Goal: Task Accomplishment & Management: Use online tool/utility

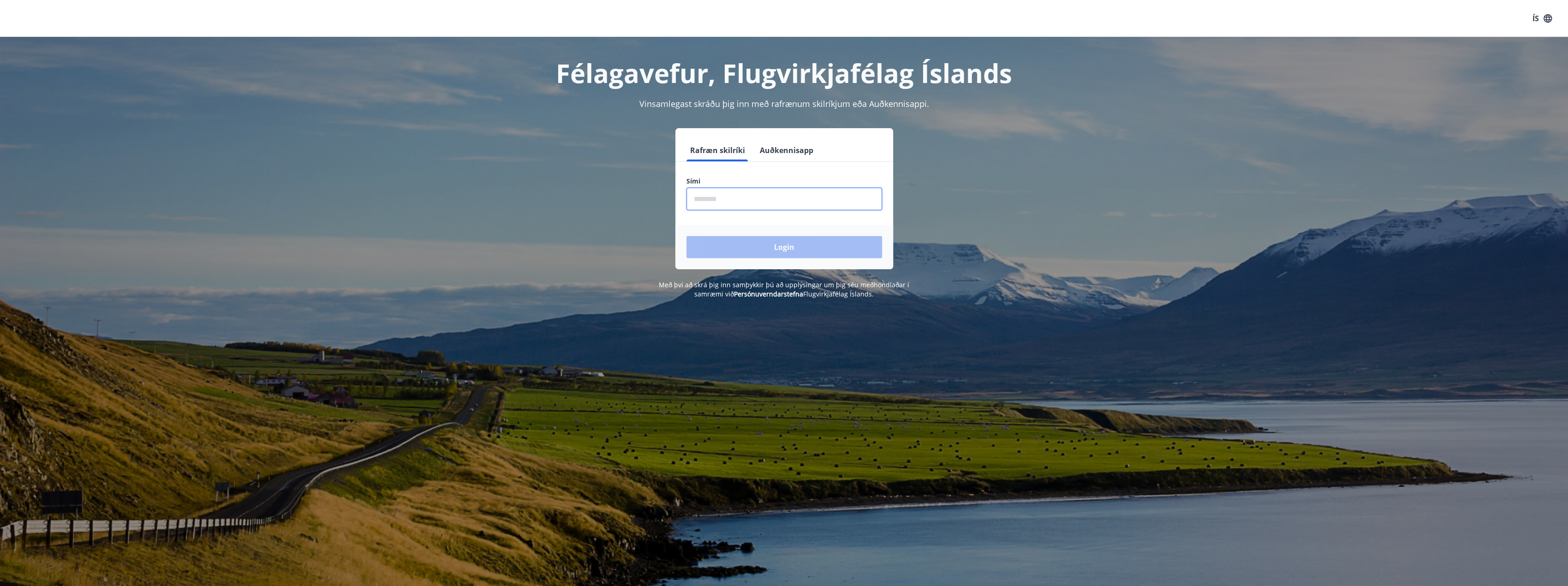
click at [760, 199] on input "phone" at bounding box center [784, 199] width 196 height 22
type input "********"
click at [686, 236] on button "Login" at bounding box center [784, 247] width 196 height 22
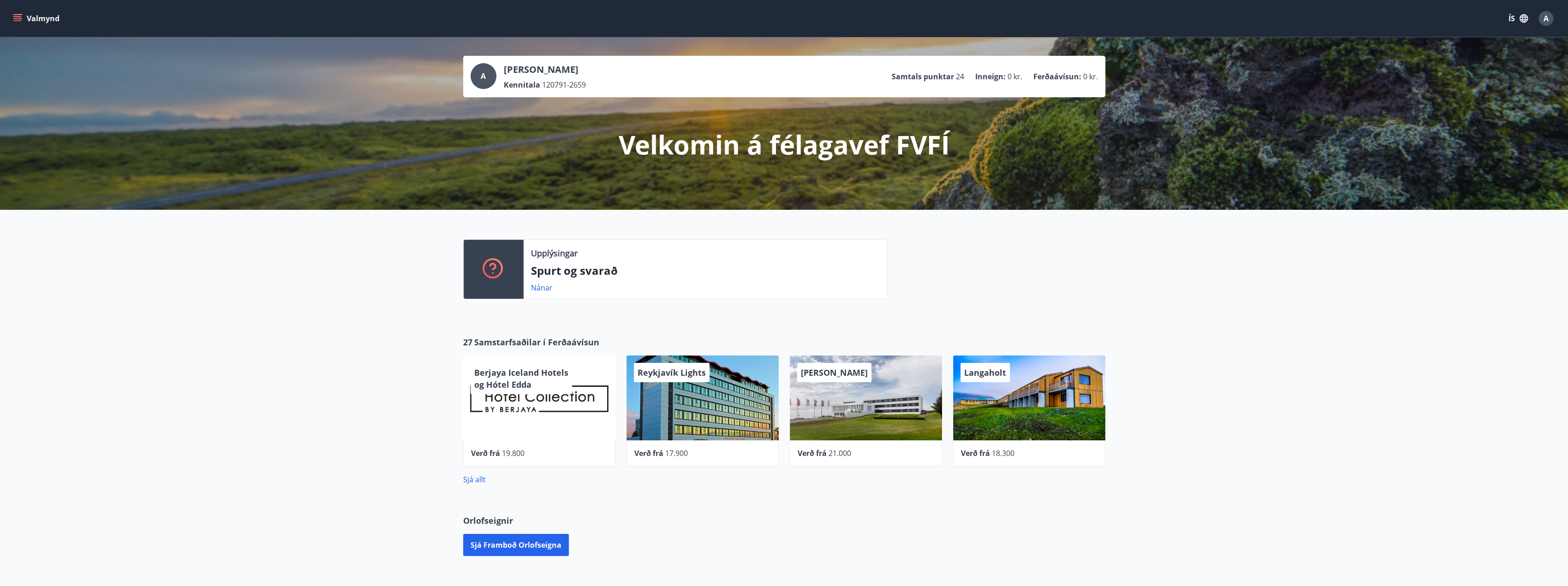
click at [36, 17] on button "Valmynd" at bounding box center [37, 19] width 52 height 17
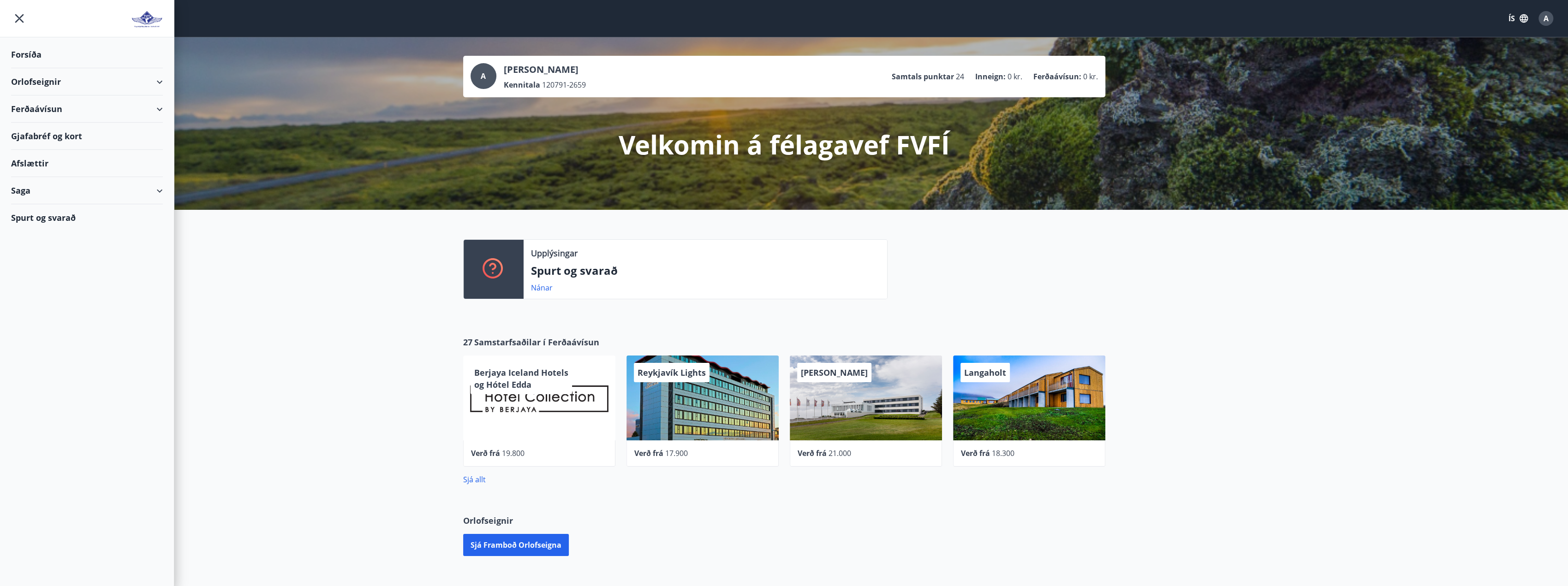
click at [162, 110] on div "Ferðaávísun" at bounding box center [87, 109] width 152 height 27
click at [93, 75] on div "Orlofseignir" at bounding box center [87, 82] width 152 height 27
click at [61, 106] on div "Framboð" at bounding box center [86, 105] width 137 height 20
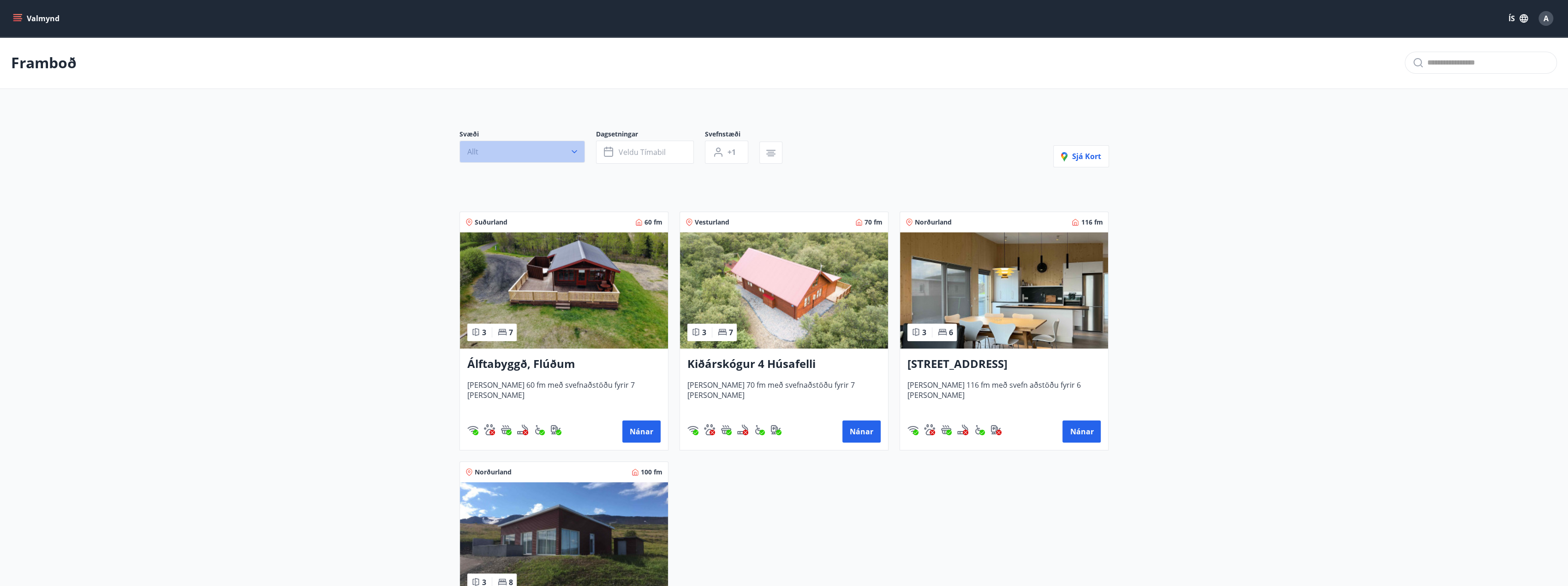
click at [544, 146] on button "Allt" at bounding box center [522, 152] width 125 height 22
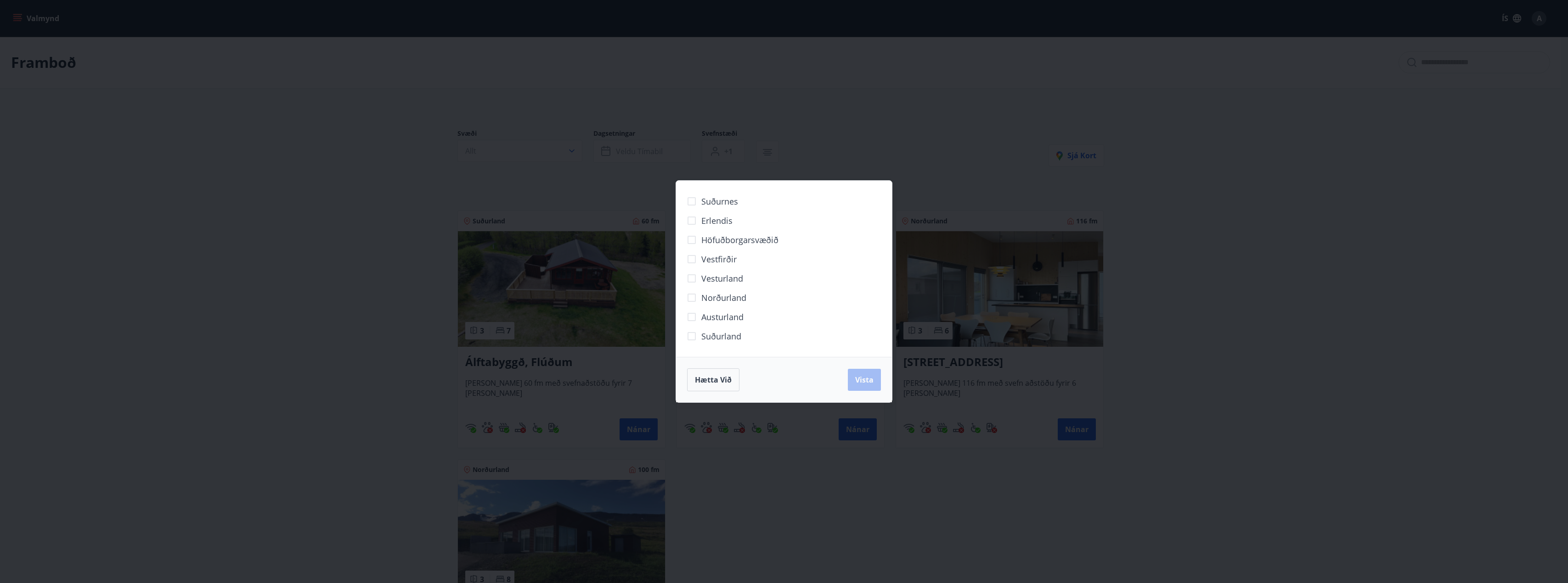
click at [722, 340] on span "Suðurland" at bounding box center [722, 336] width 40 height 12
click at [856, 376] on span "Vista" at bounding box center [864, 380] width 18 height 10
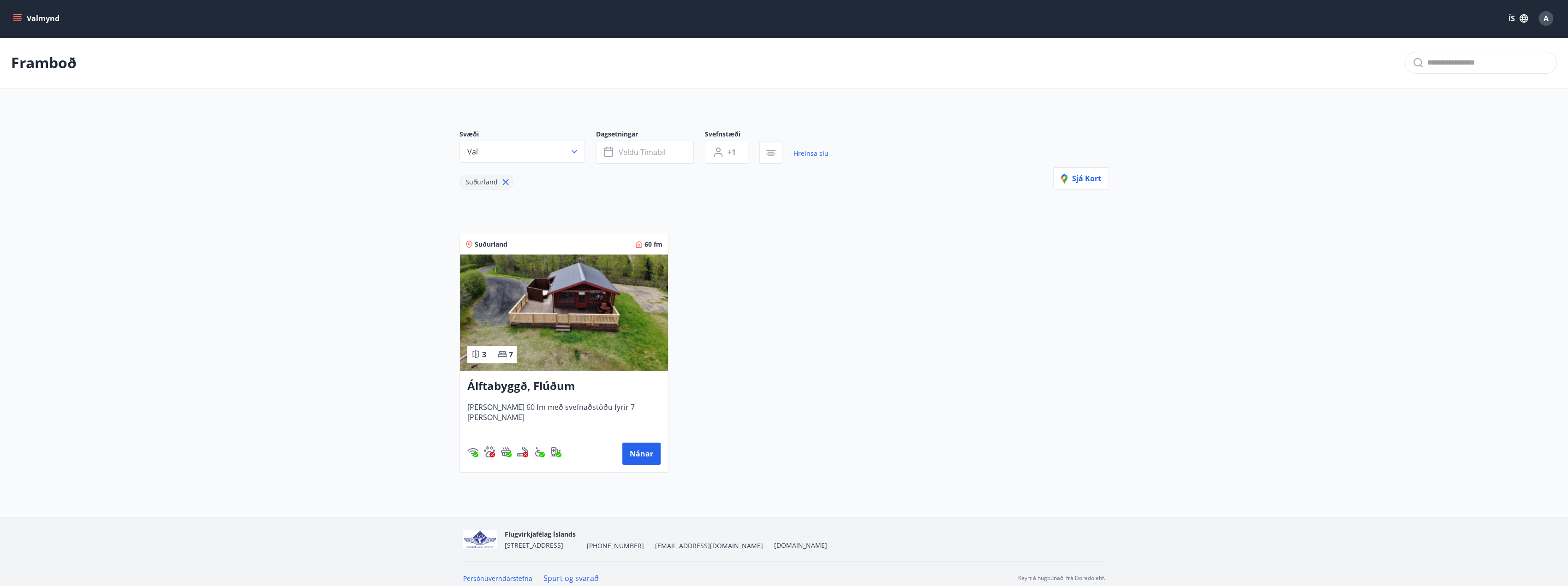
click at [530, 139] on span "Svæði" at bounding box center [528, 135] width 137 height 11
click at [506, 183] on icon at bounding box center [505, 182] width 10 height 10
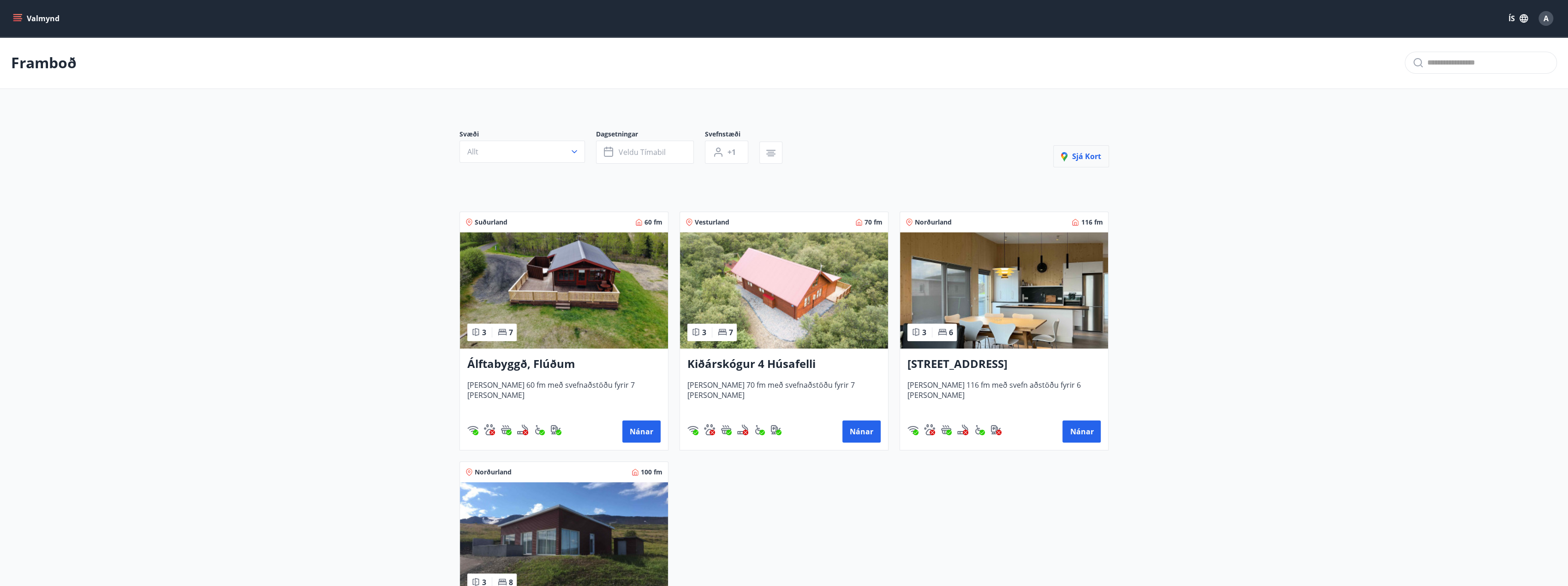
click at [1091, 155] on button "Sjá kort" at bounding box center [1081, 156] width 56 height 22
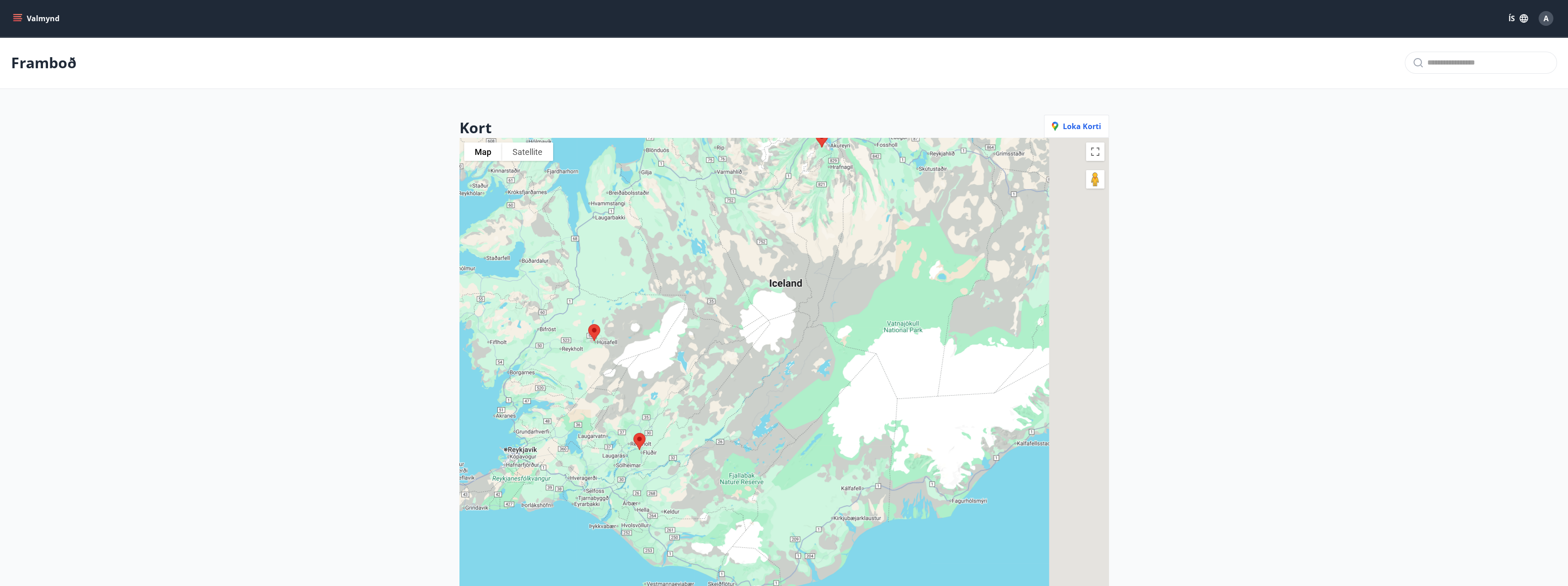
drag, startPoint x: 795, startPoint y: 269, endPoint x: 760, endPoint y: 173, distance: 102.2
click at [760, 173] on div at bounding box center [784, 431] width 650 height 586
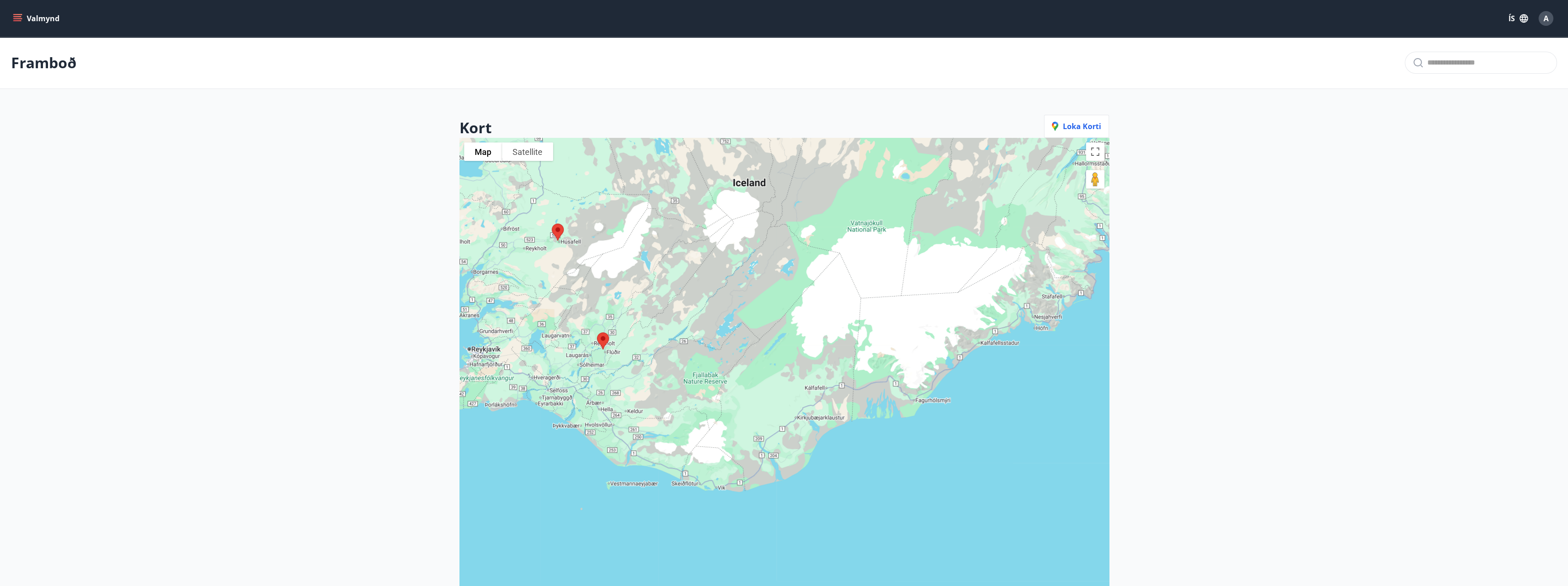
click at [22, 18] on button "Valmynd" at bounding box center [37, 19] width 52 height 17
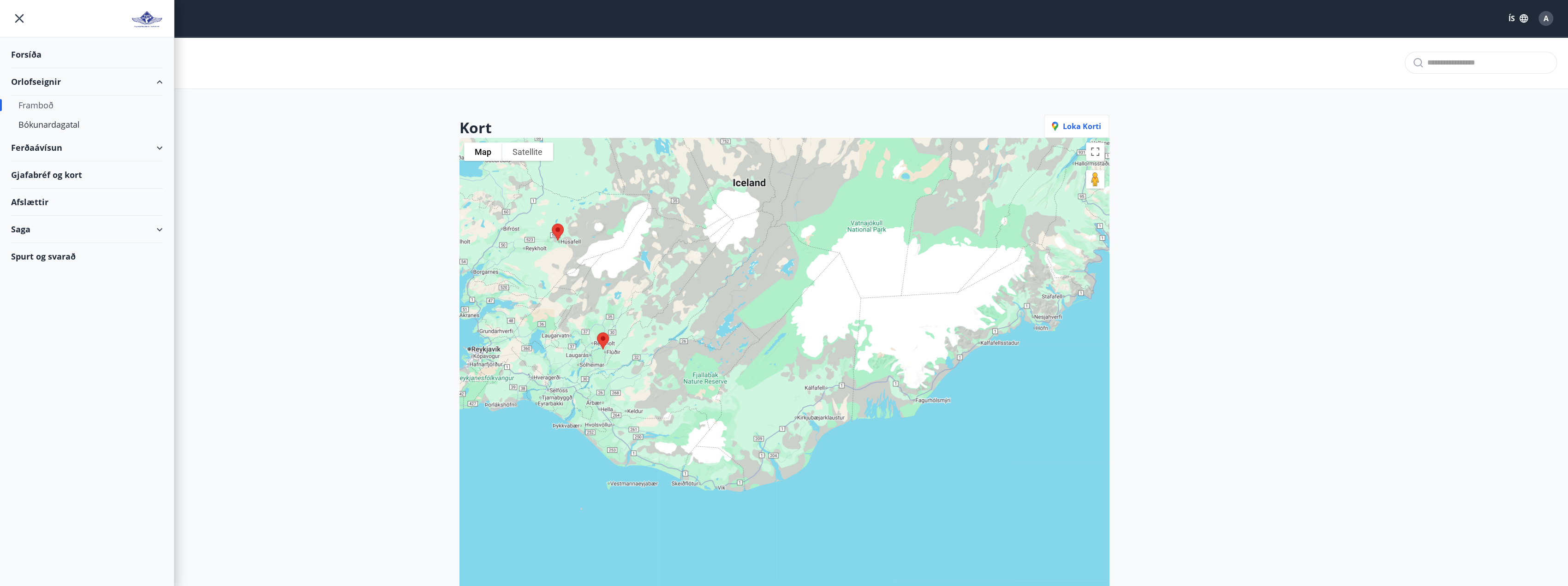
click at [159, 227] on div "Saga" at bounding box center [87, 229] width 152 height 27
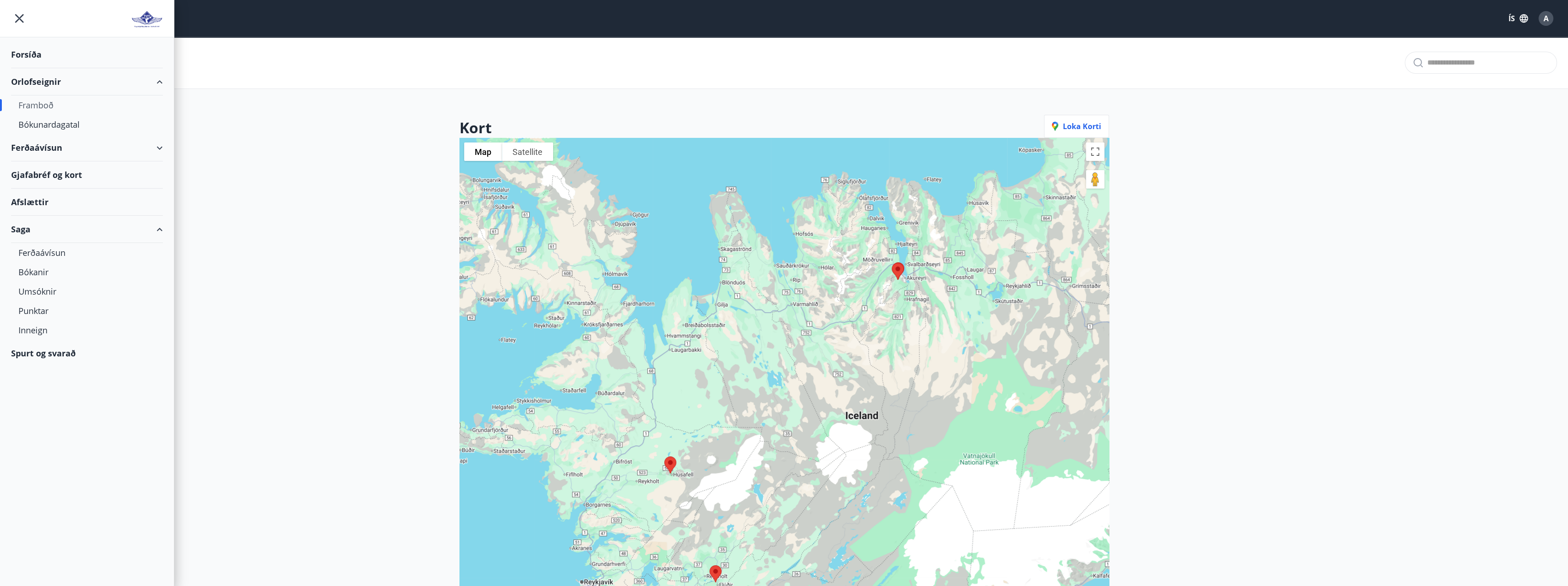
click at [151, 152] on div "Ferðaávísun" at bounding box center [87, 148] width 152 height 27
click at [38, 54] on div "Forsíða" at bounding box center [87, 54] width 152 height 27
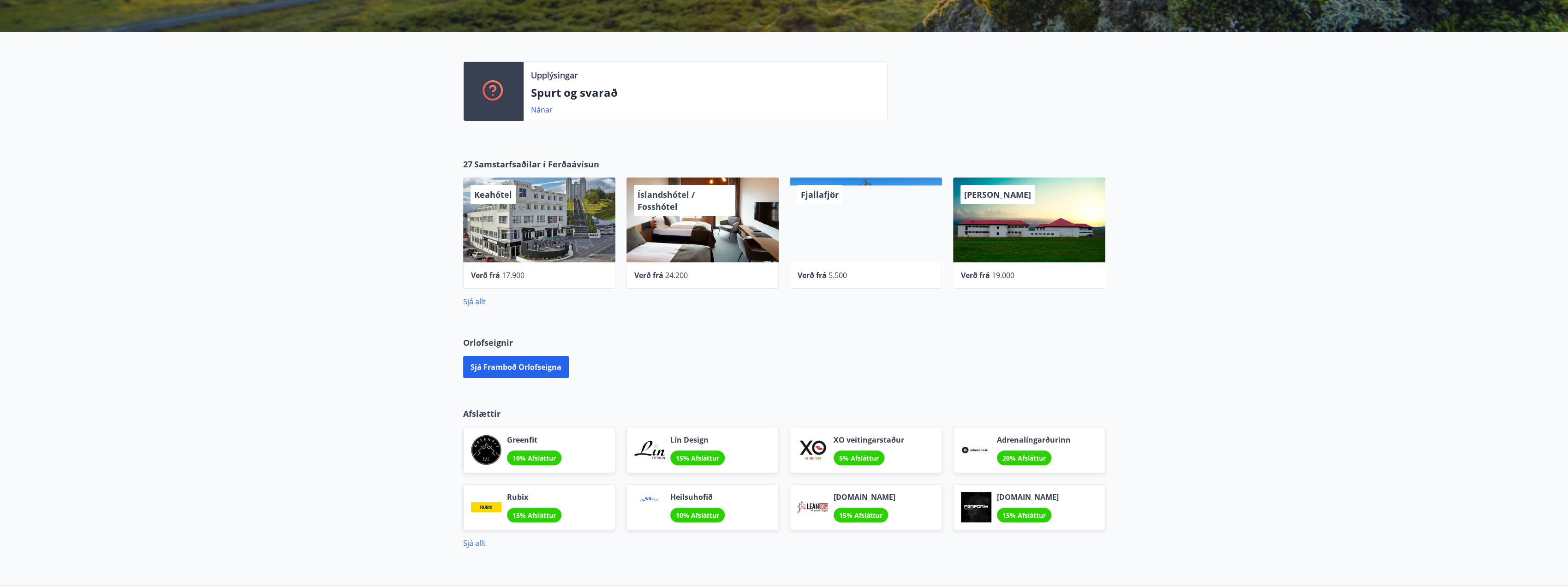
scroll to position [115, 0]
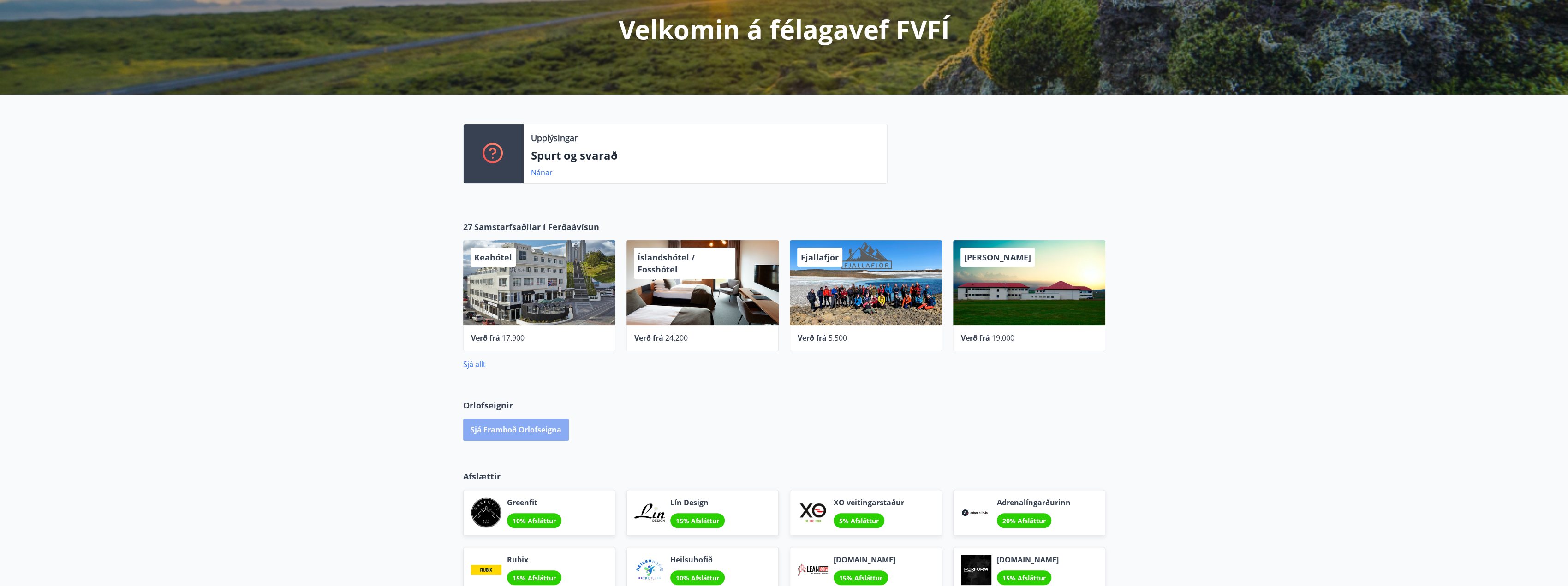
click at [525, 431] on button "Sjá framboð orlofseigna" at bounding box center [516, 430] width 106 height 22
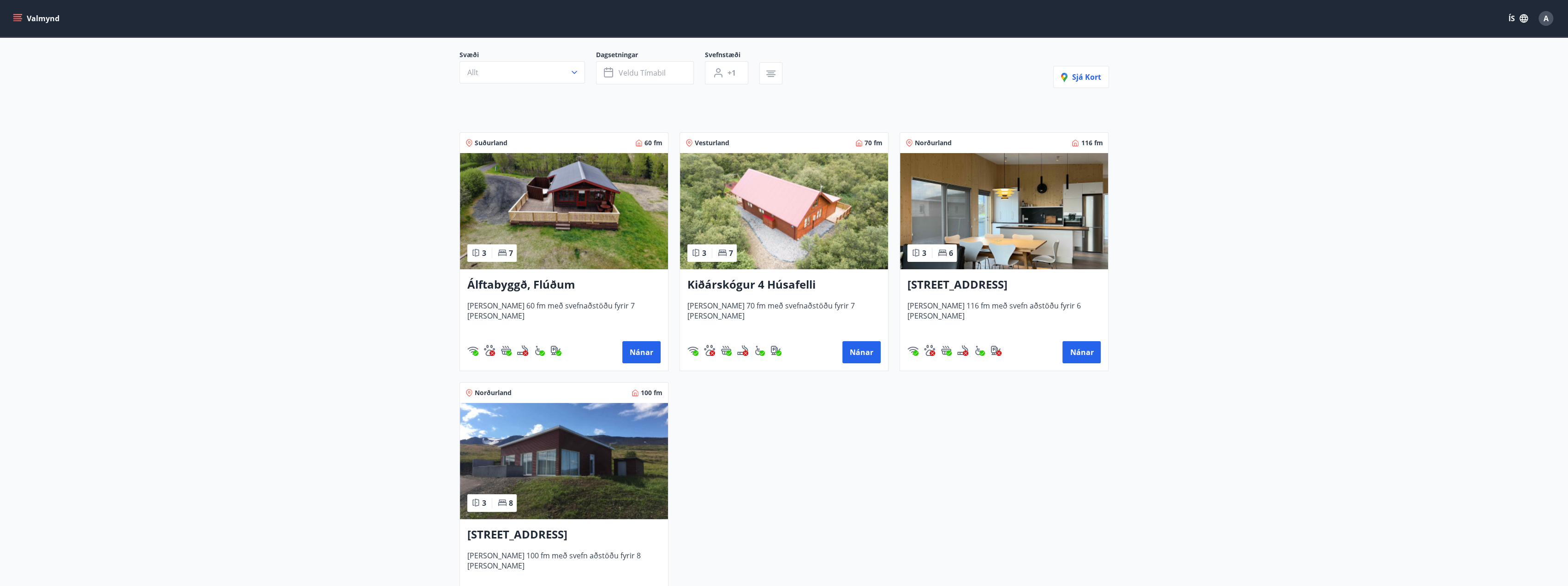
scroll to position [46, 0]
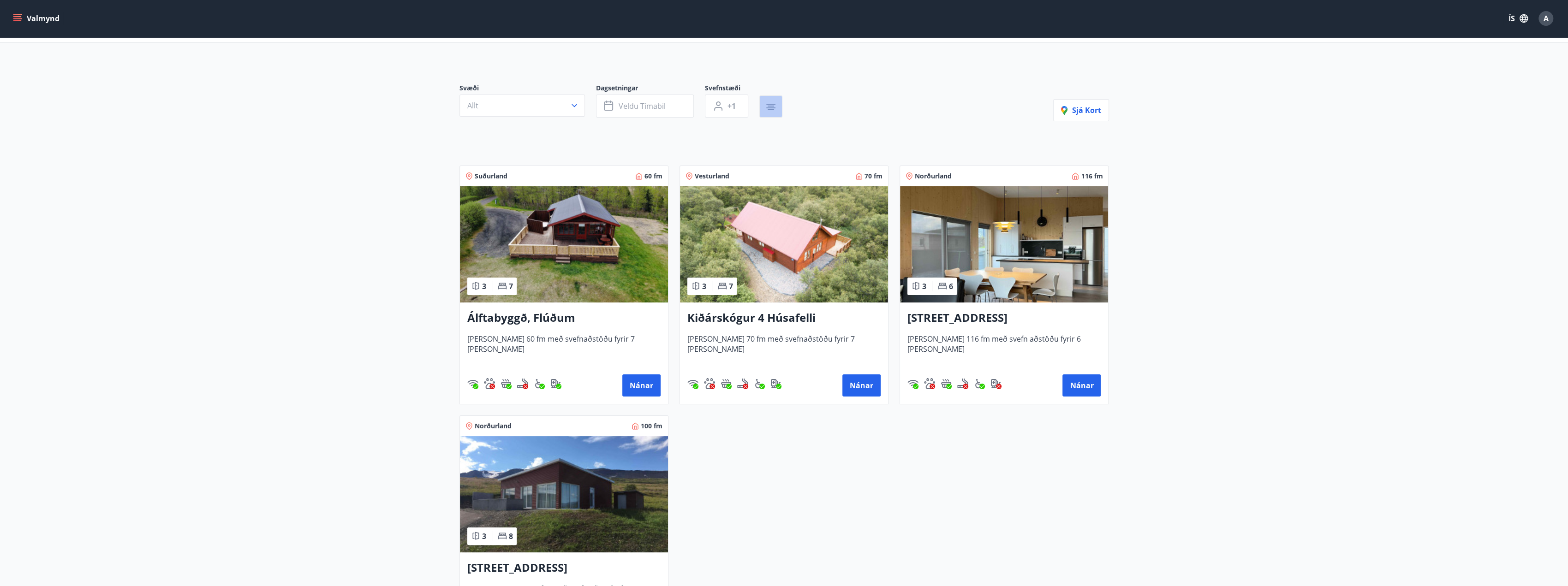
click at [767, 95] on button "button" at bounding box center [770, 107] width 23 height 22
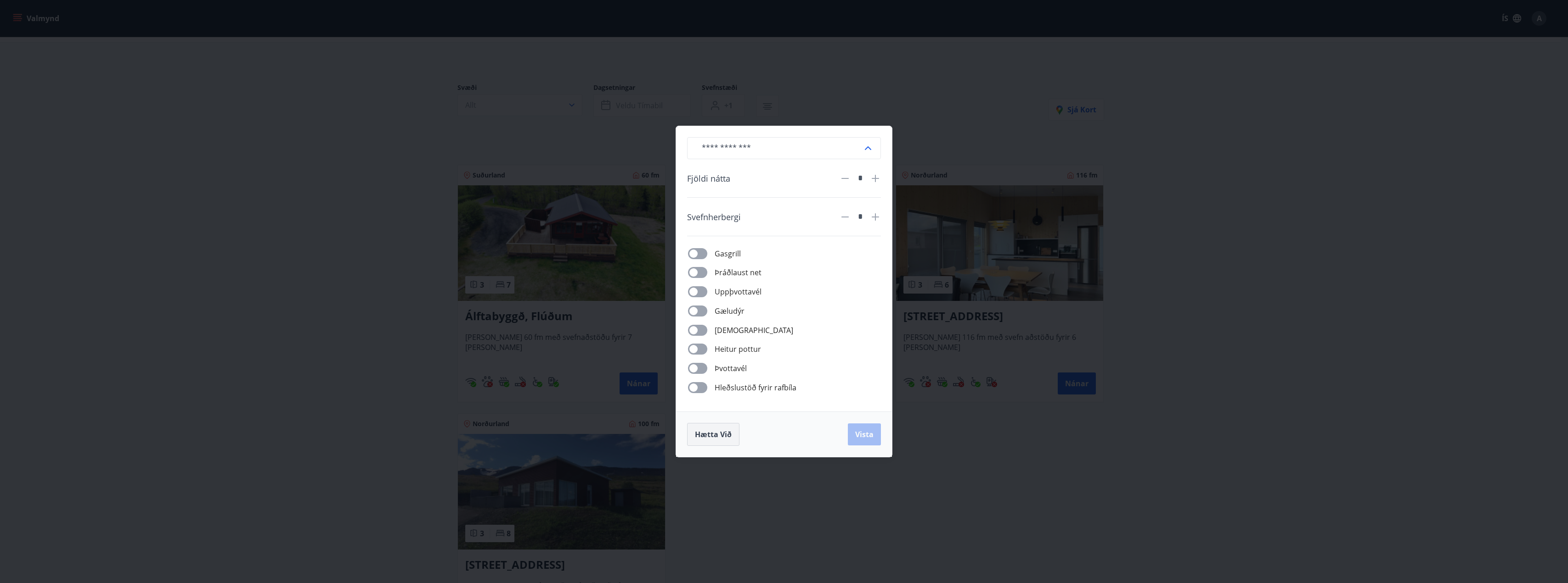
click at [719, 433] on span "Hætta við" at bounding box center [713, 434] width 37 height 10
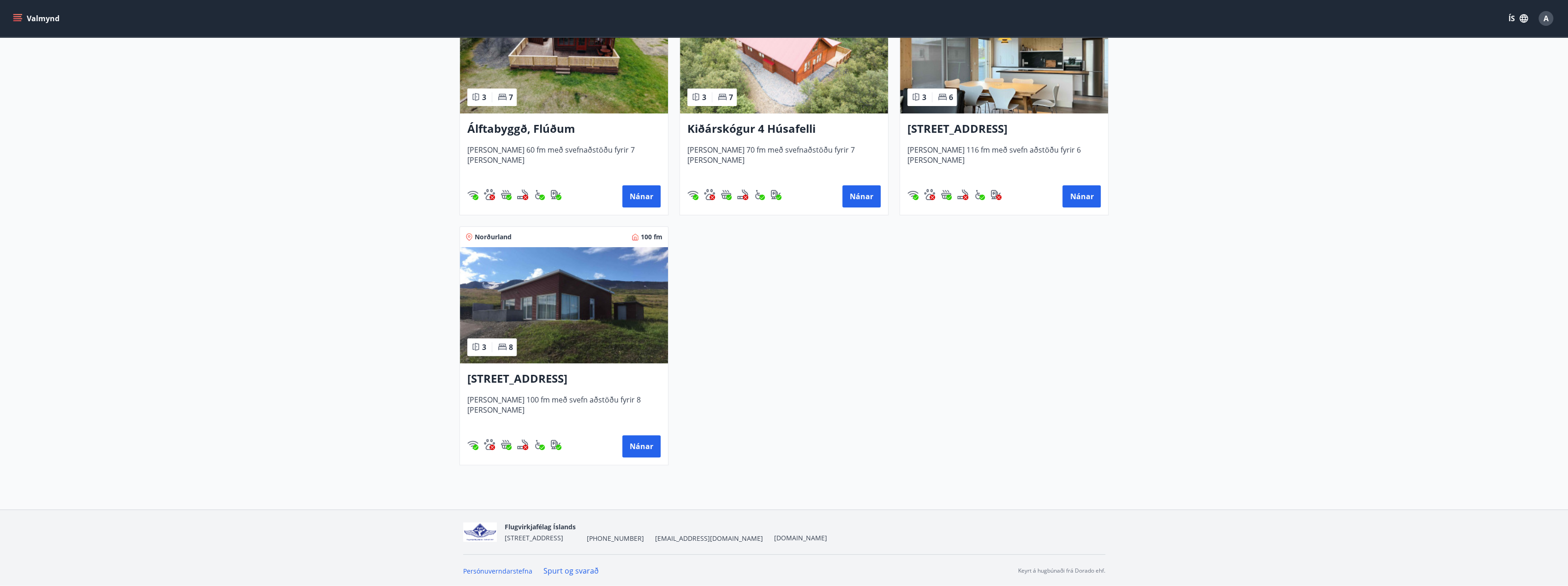
scroll to position [51, 0]
